Goal: Information Seeking & Learning: Learn about a topic

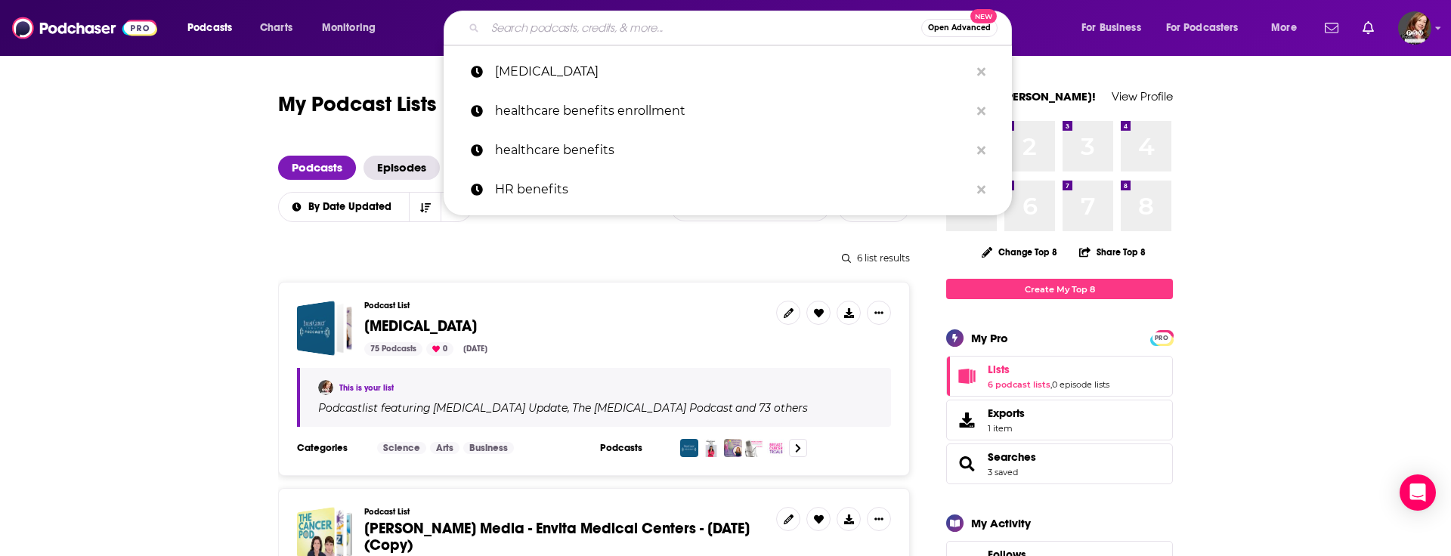
click at [584, 27] on input "Search podcasts, credits, & more..." at bounding box center [703, 28] width 436 height 24
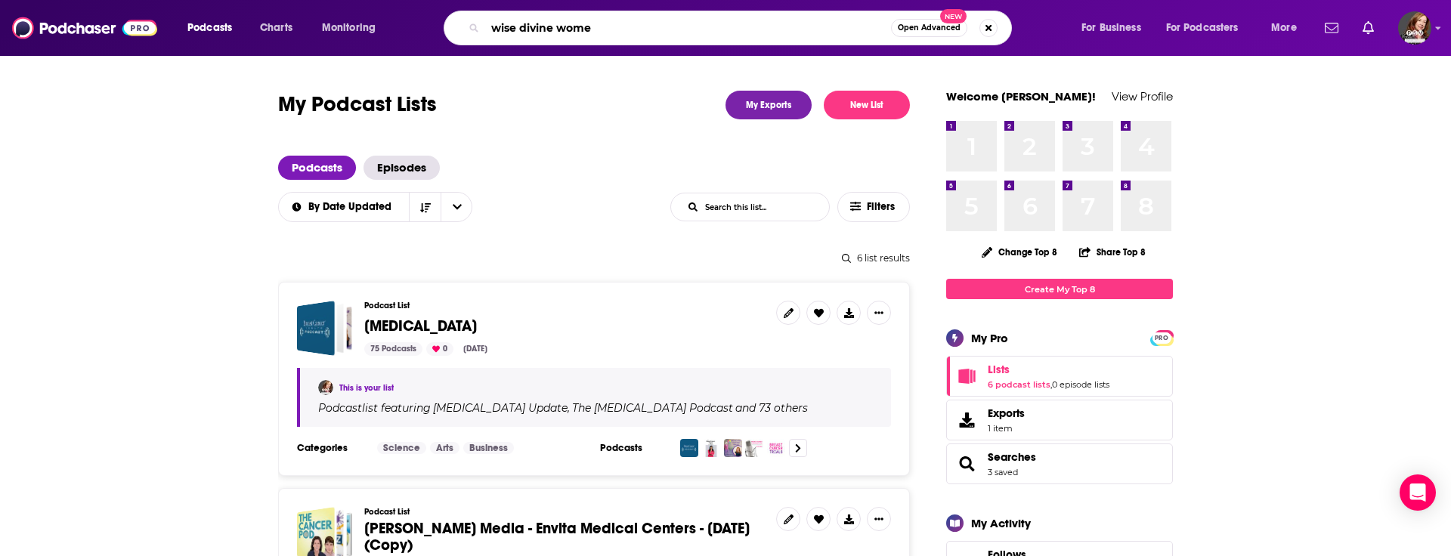
type input "wise divine women"
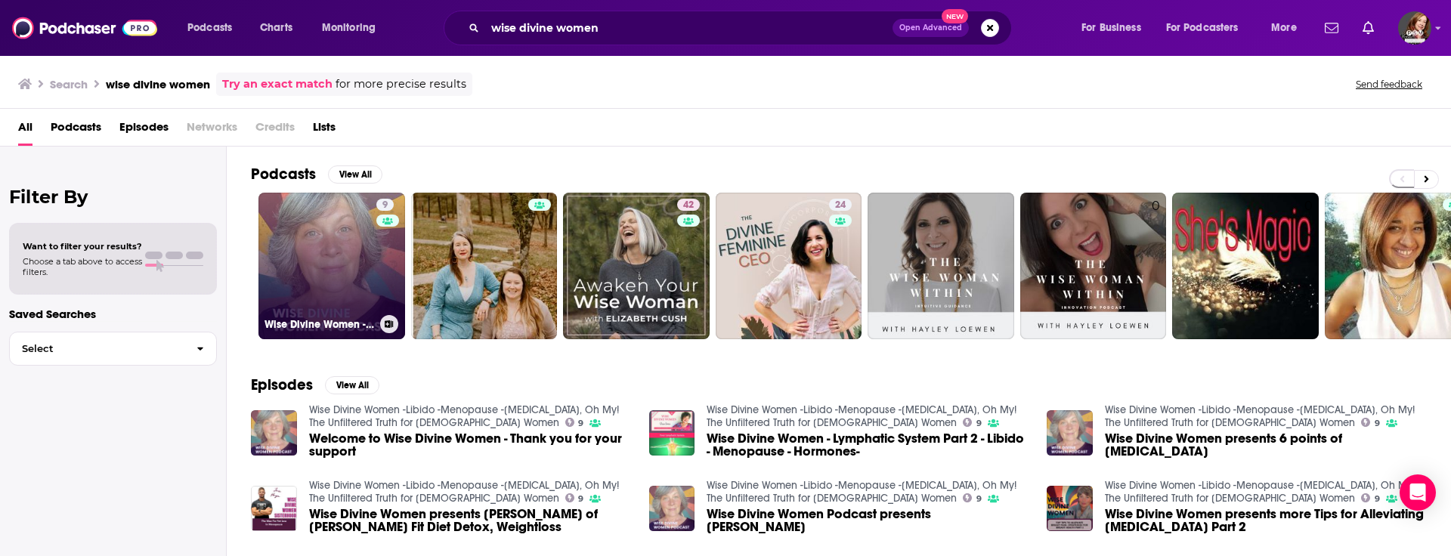
click at [317, 265] on link "9 Wise Divine Women -Libido -Menopause -[MEDICAL_DATA], Oh My! The Unfiltered T…" at bounding box center [332, 266] width 147 height 147
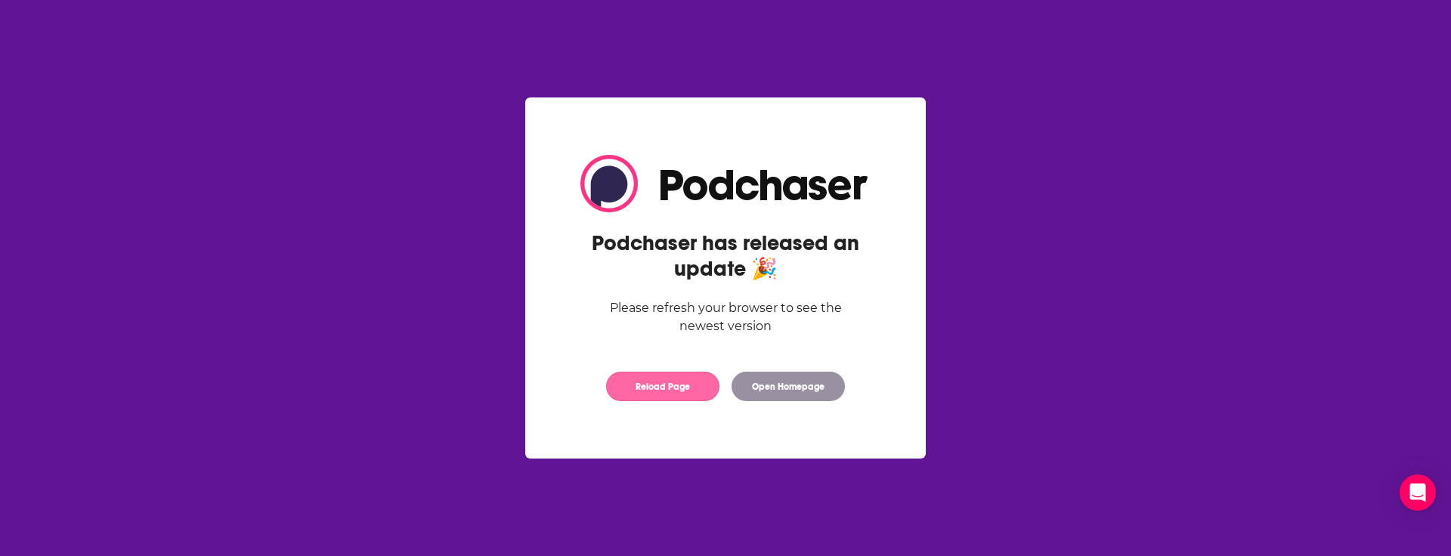
click at [665, 382] on button "Reload Page" at bounding box center [662, 386] width 113 height 29
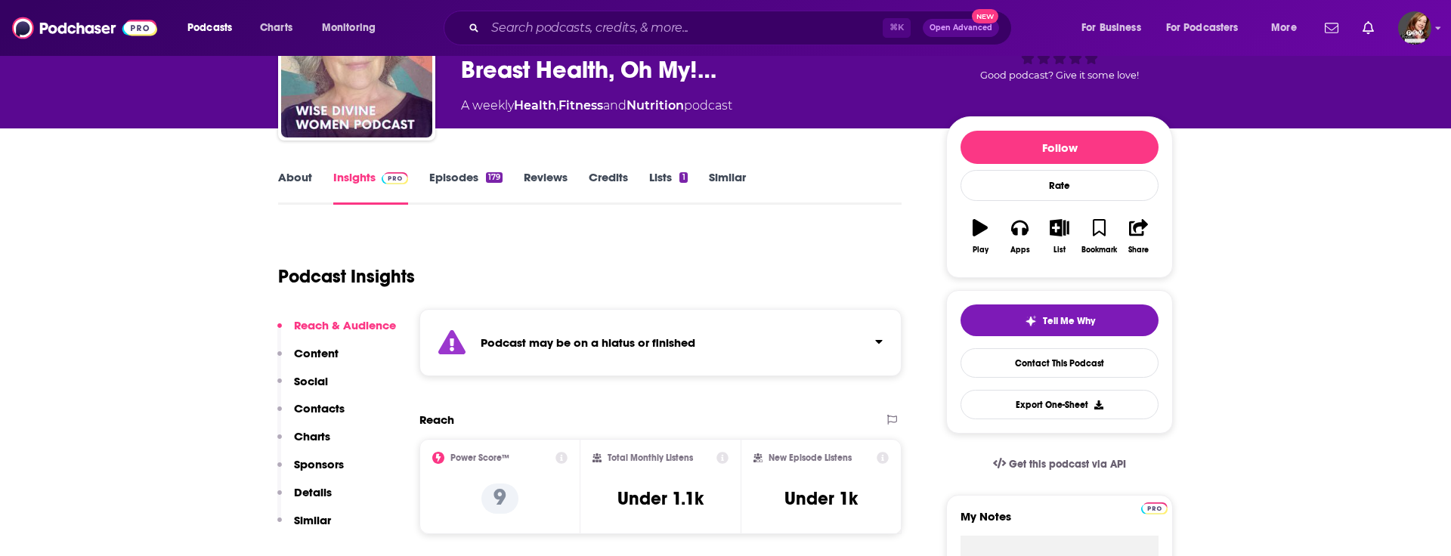
scroll to position [136, 0]
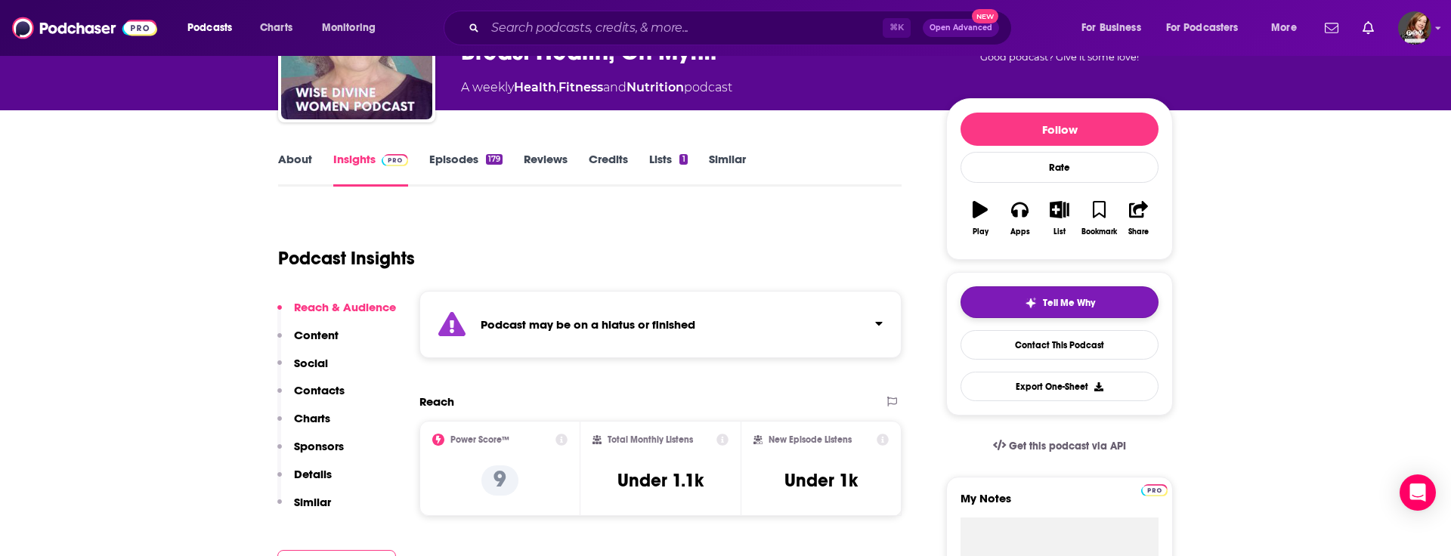
click at [1045, 298] on span "Tell Me Why" at bounding box center [1069, 303] width 52 height 12
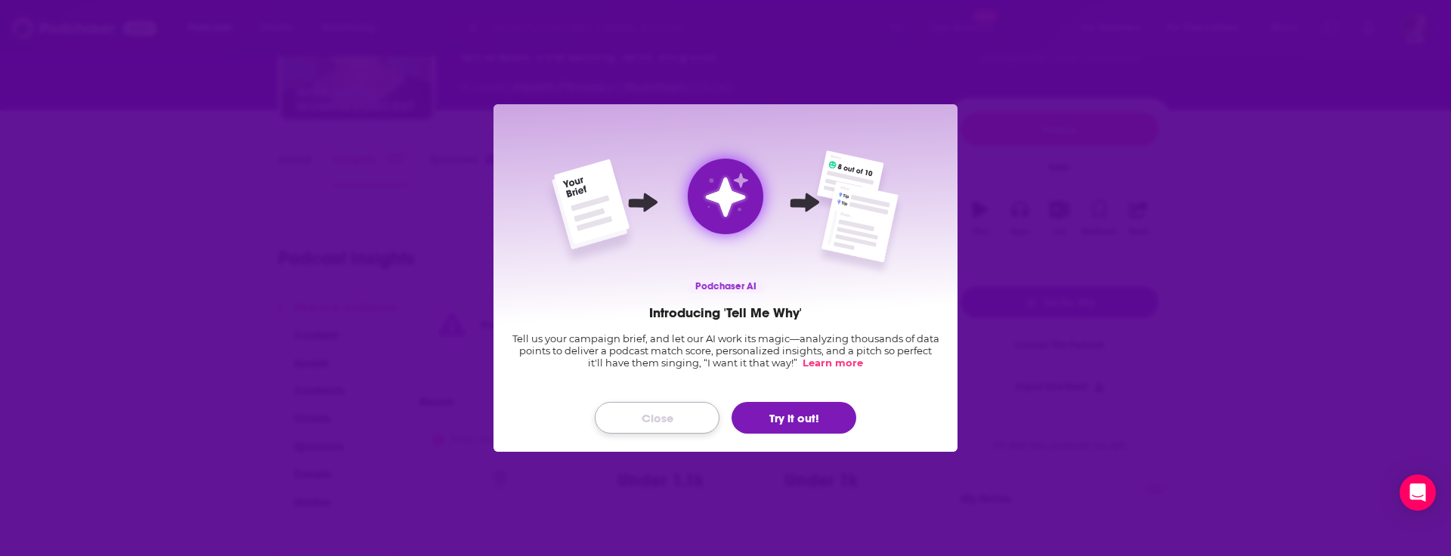
click at [671, 418] on button "Close" at bounding box center [657, 418] width 125 height 32
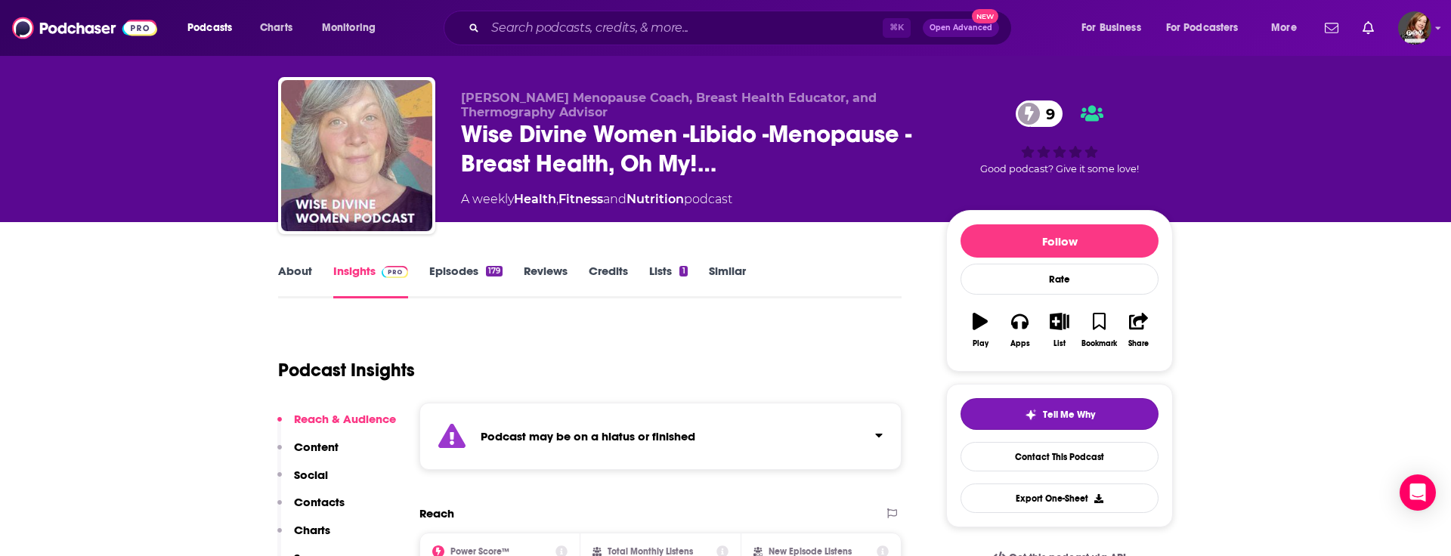
scroll to position [26, 0]
